Goal: Transaction & Acquisition: Book appointment/travel/reservation

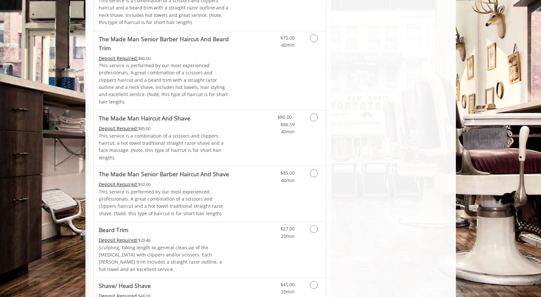
scroll to position [525, 0]
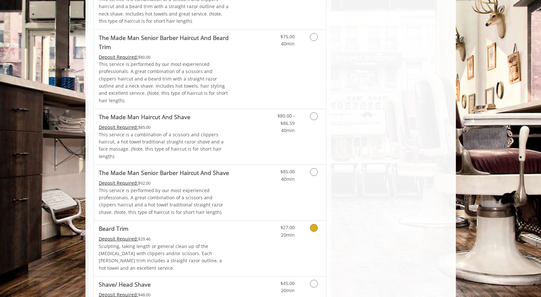
click at [317, 224] on icon "Grooming services" at bounding box center [314, 228] width 8 height 8
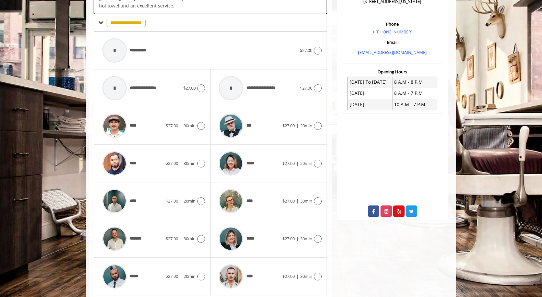
scroll to position [192, 0]
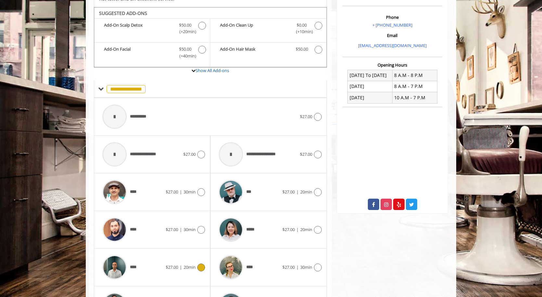
click at [119, 263] on img at bounding box center [114, 267] width 24 height 24
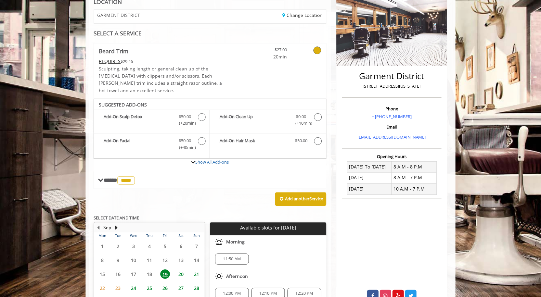
scroll to position [101, 0]
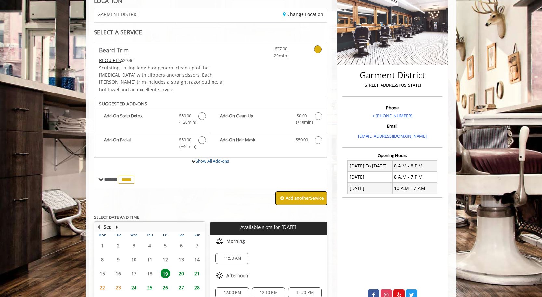
click at [289, 195] on b "Add another Service" at bounding box center [304, 198] width 38 height 6
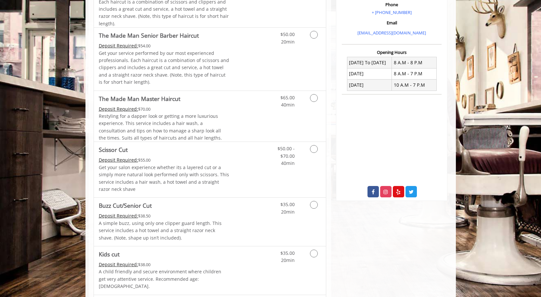
scroll to position [233, 0]
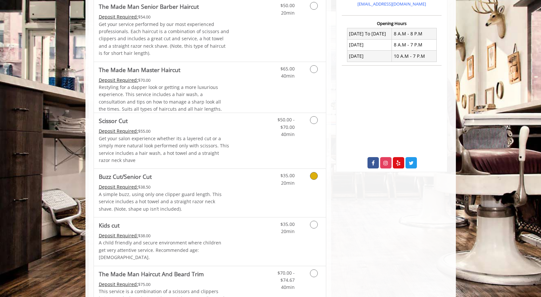
click at [313, 175] on icon "Grooming services" at bounding box center [314, 176] width 8 height 8
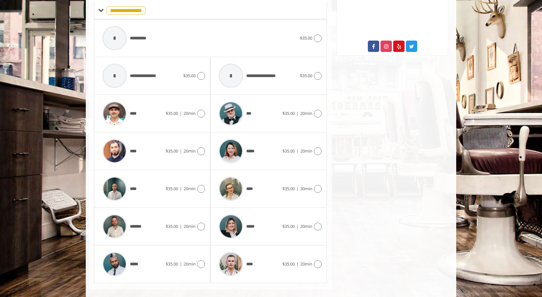
scroll to position [351, 0]
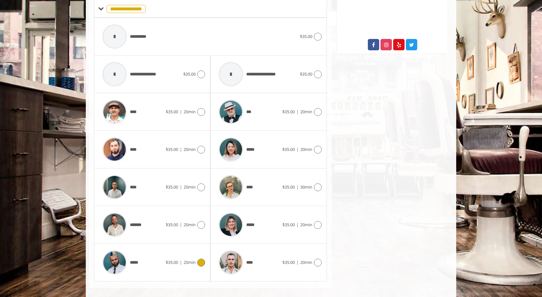
click at [109, 256] on img at bounding box center [114, 262] width 24 height 24
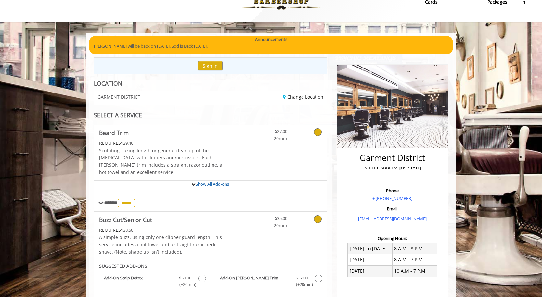
scroll to position [18, 0]
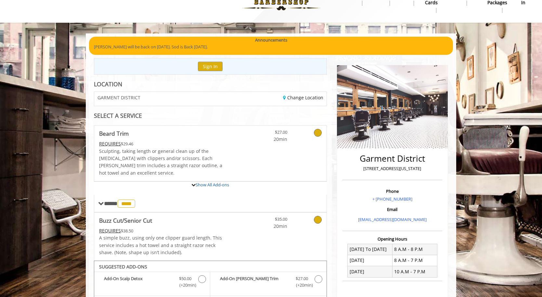
click at [318, 131] on icon at bounding box center [318, 133] width 8 height 8
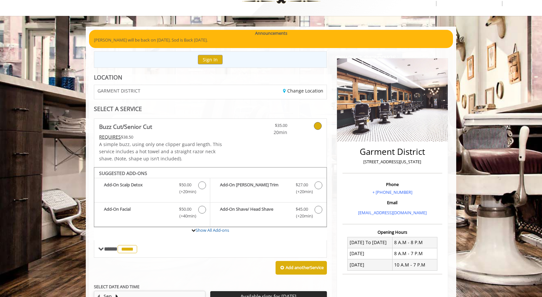
scroll to position [19, 0]
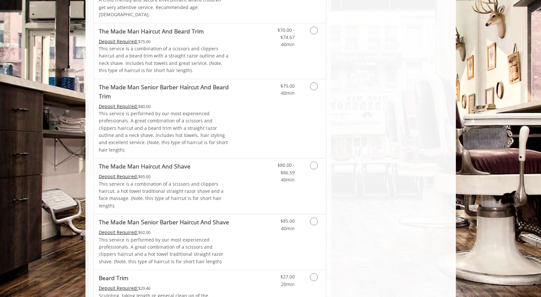
scroll to position [502, 0]
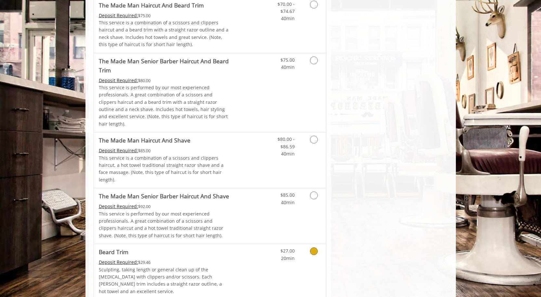
click at [310, 247] on icon "Grooming services" at bounding box center [314, 251] width 8 height 8
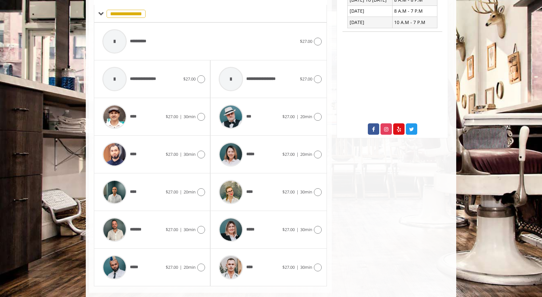
scroll to position [272, 0]
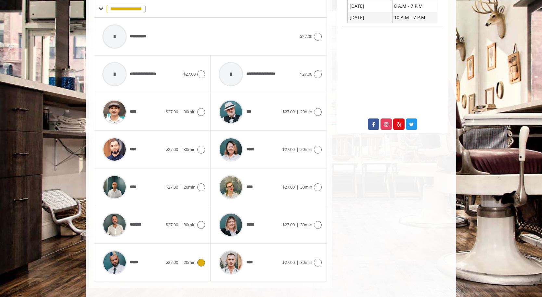
click at [199, 259] on icon at bounding box center [201, 263] width 8 height 8
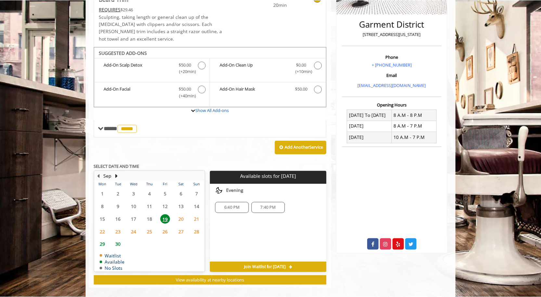
scroll to position [0, 0]
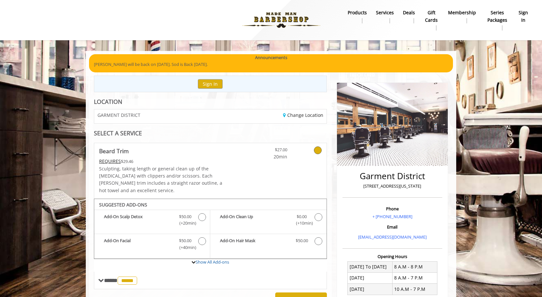
click at [318, 150] on icon at bounding box center [318, 150] width 8 height 8
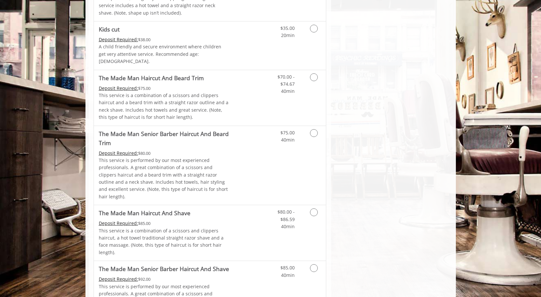
scroll to position [282, 0]
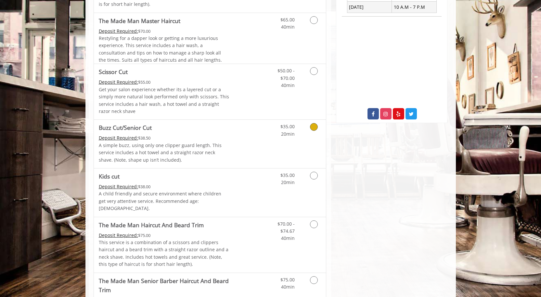
click at [314, 125] on icon "Grooming services" at bounding box center [314, 127] width 8 height 8
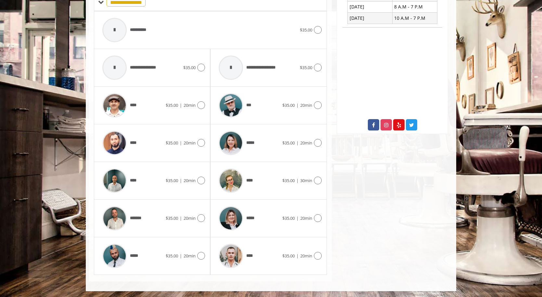
scroll to position [272, 0]
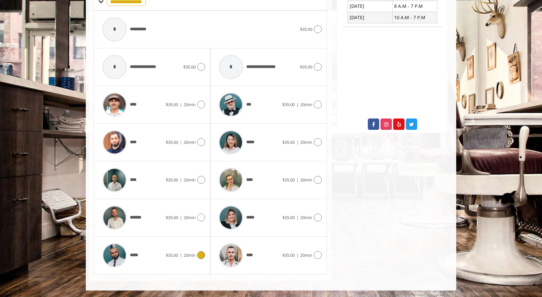
click at [121, 256] on img at bounding box center [114, 255] width 24 height 24
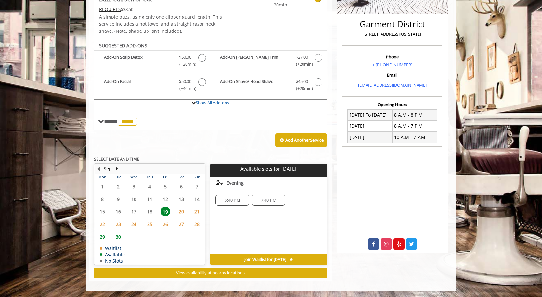
scroll to position [0, 0]
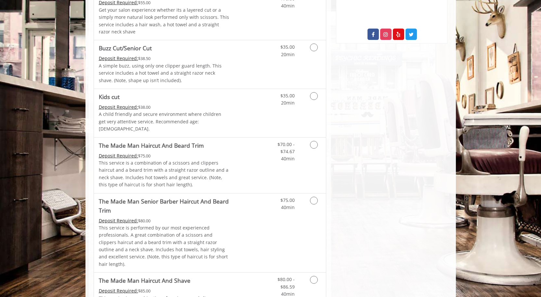
scroll to position [363, 0]
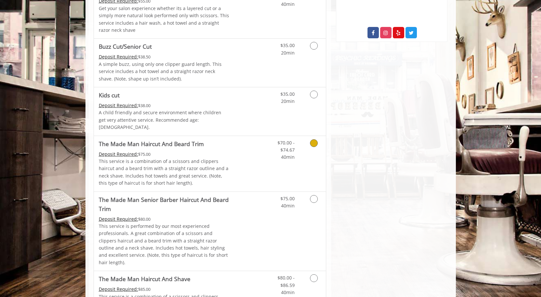
click at [314, 139] on icon "Grooming services" at bounding box center [314, 143] width 8 height 8
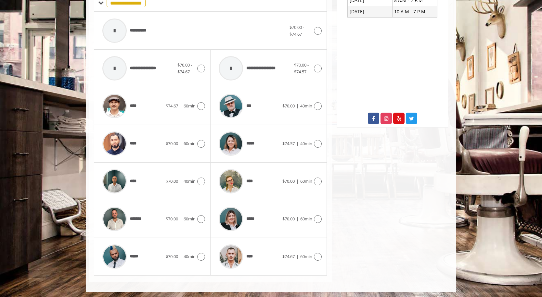
scroll to position [279, 0]
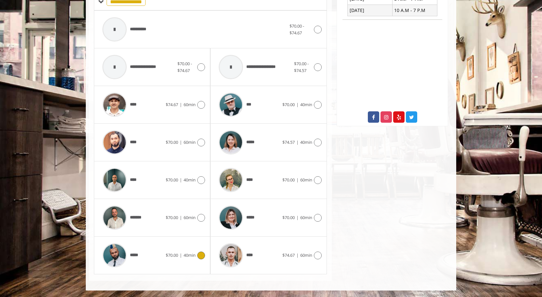
click at [196, 256] on div at bounding box center [199, 256] width 9 height 8
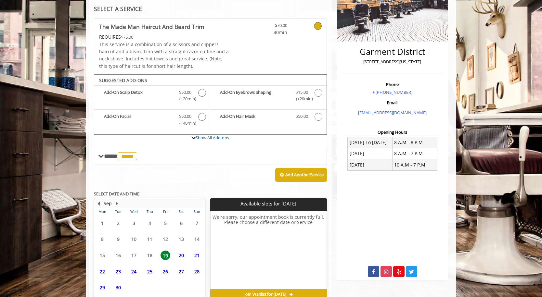
scroll to position [159, 0]
